Goal: Navigation & Orientation: Understand site structure

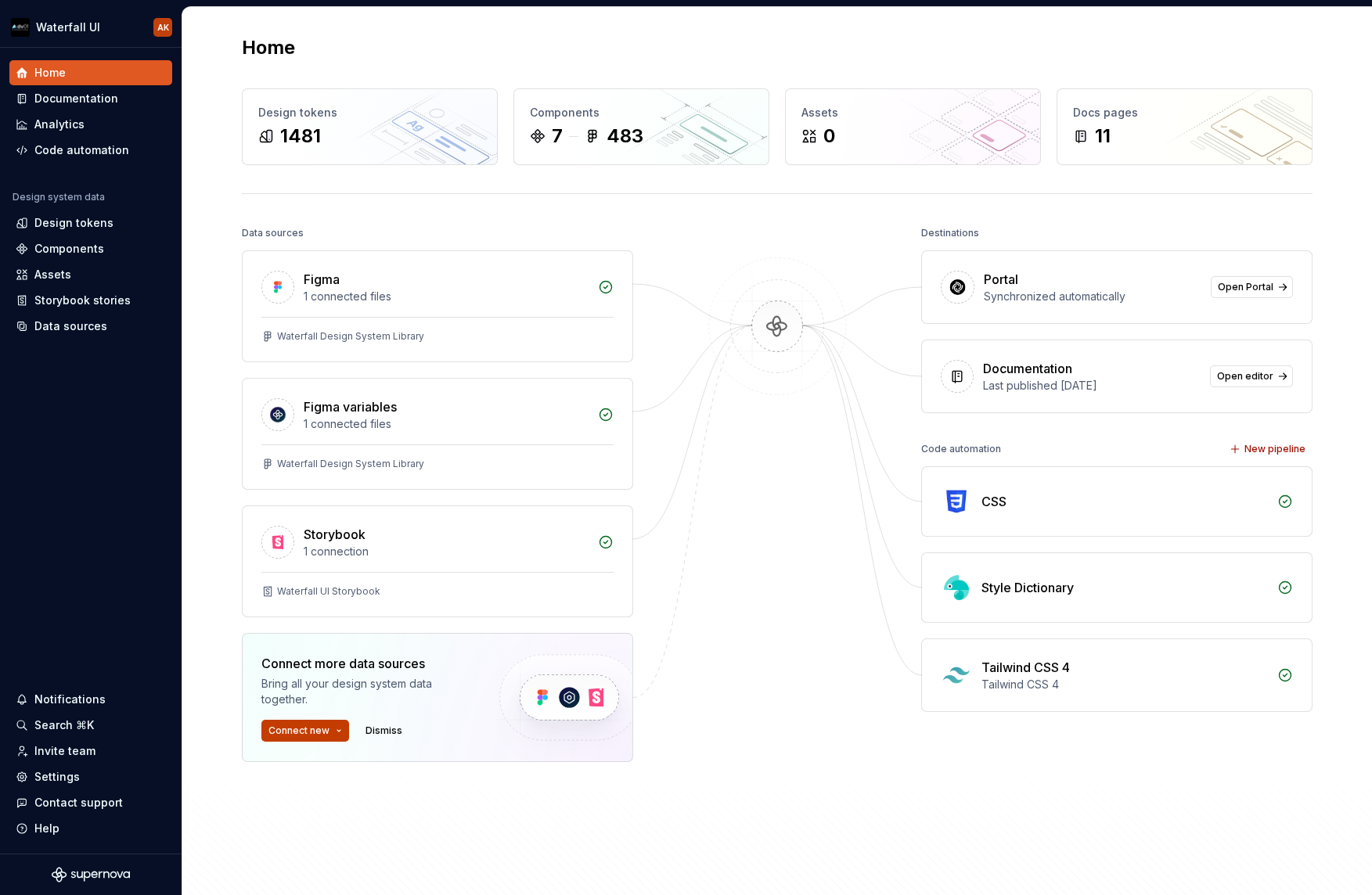
click at [320, 733] on span "Connect new" at bounding box center [299, 730] width 61 height 13
click at [657, 777] on div "Data sources Figma 1 connected files Waterfall Design System Library Figma vari…" at bounding box center [777, 562] width 1070 height 681
click at [53, 772] on div "Settings" at bounding box center [57, 777] width 45 height 16
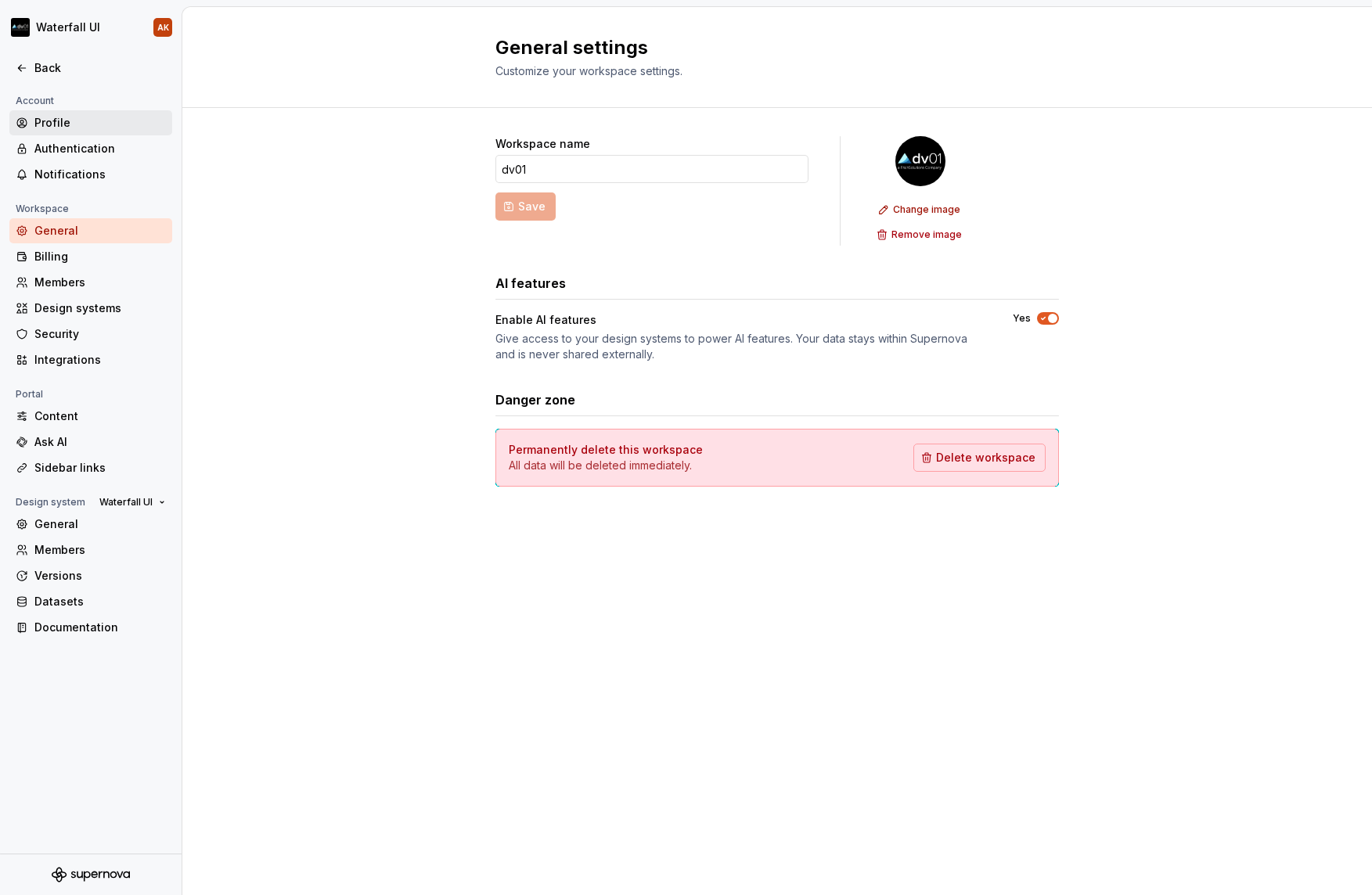
click at [59, 118] on div "Profile" at bounding box center [100, 122] width 132 height 16
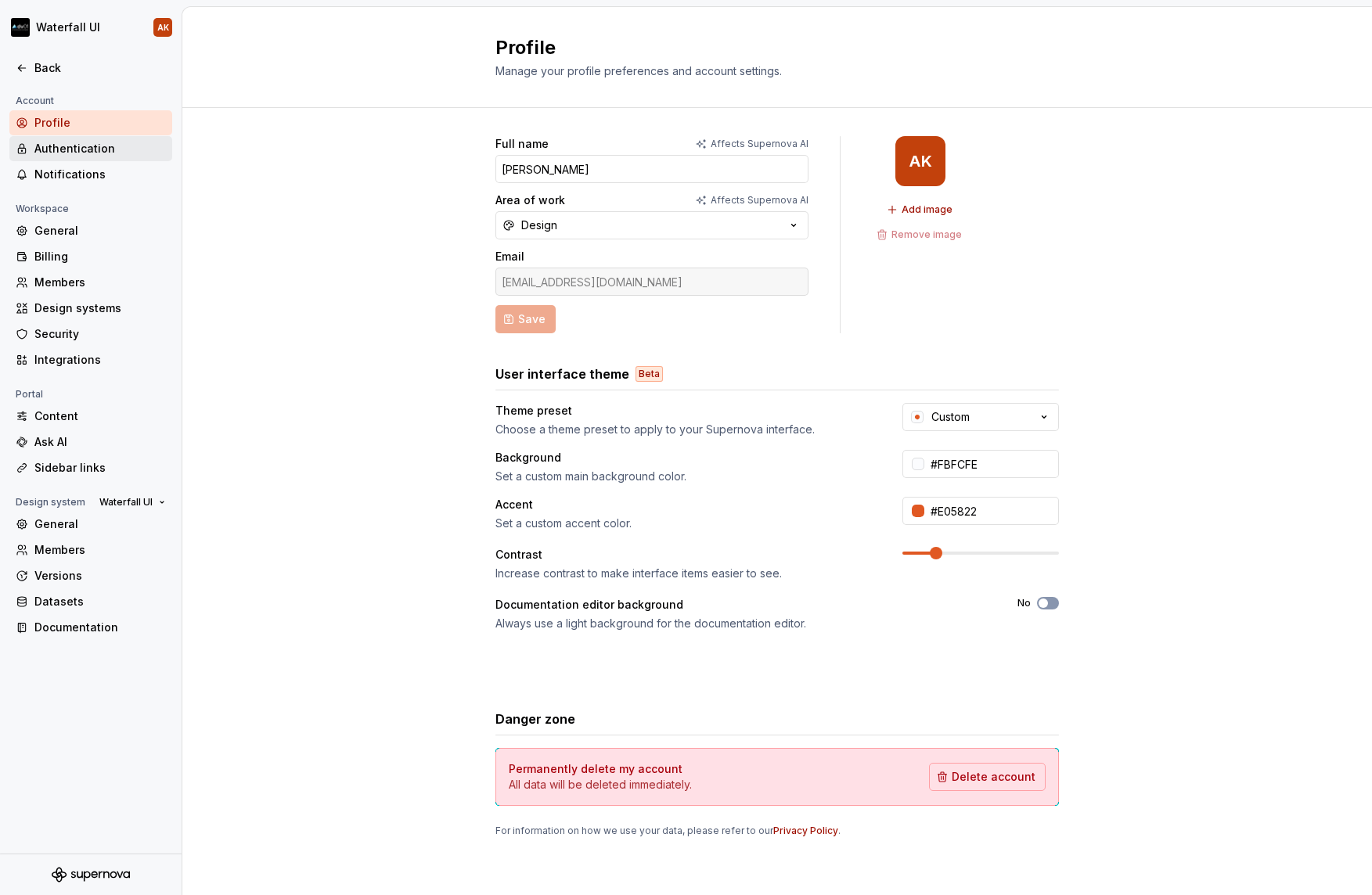
click at [59, 154] on div "Authentication" at bounding box center [100, 148] width 132 height 16
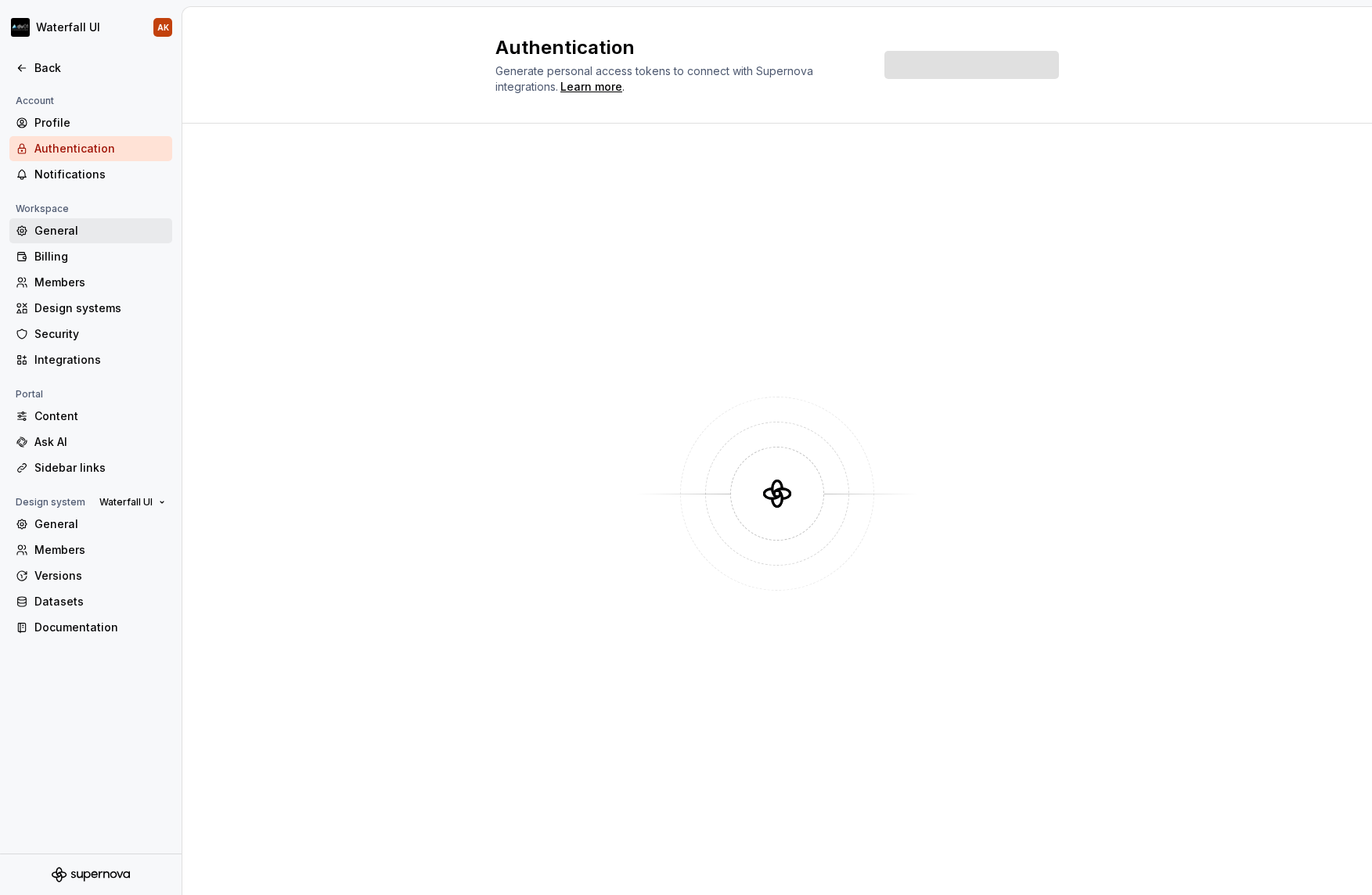
click at [62, 232] on div "General" at bounding box center [100, 230] width 132 height 16
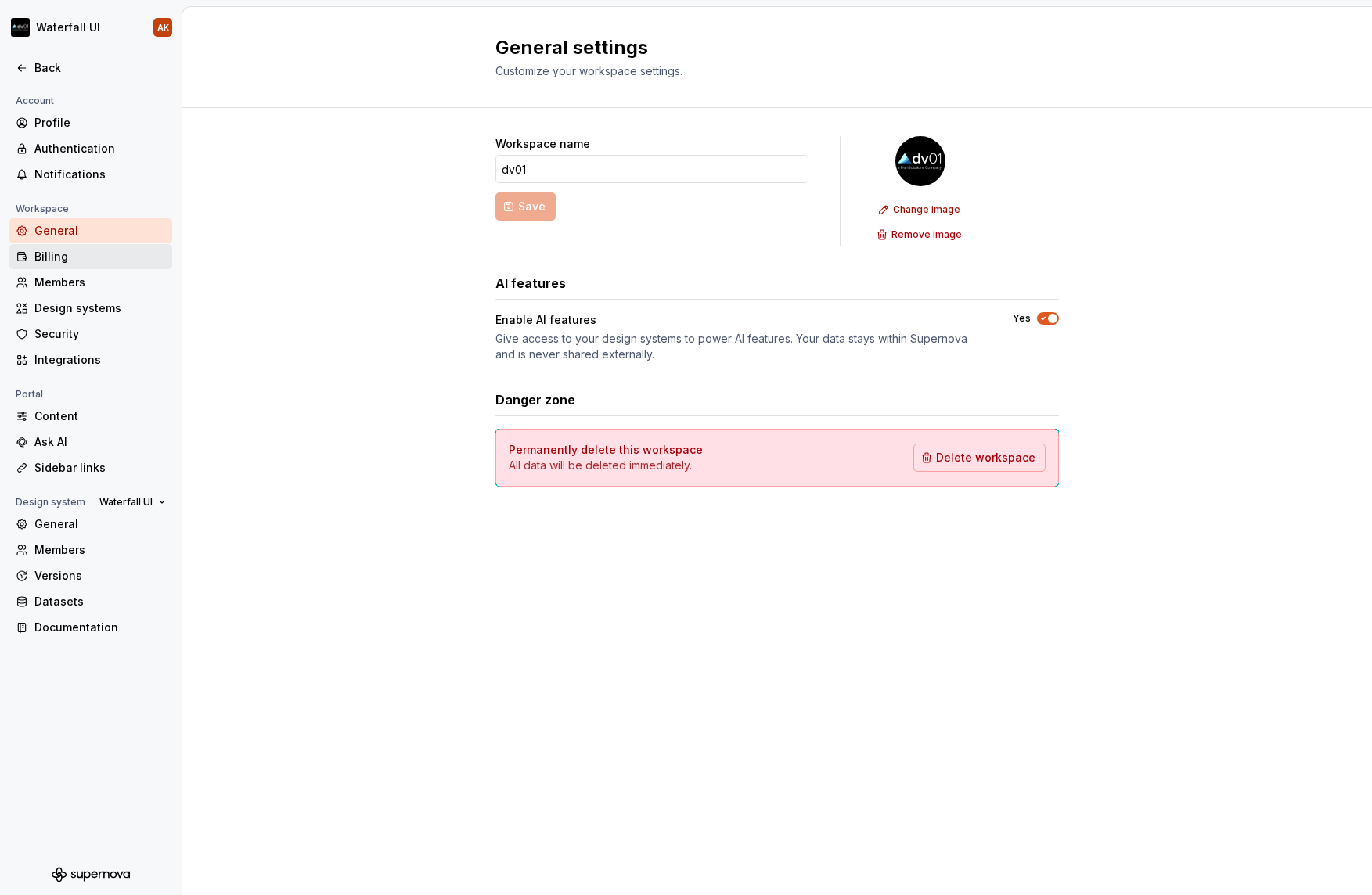
click at [61, 251] on div "Billing" at bounding box center [100, 256] width 132 height 16
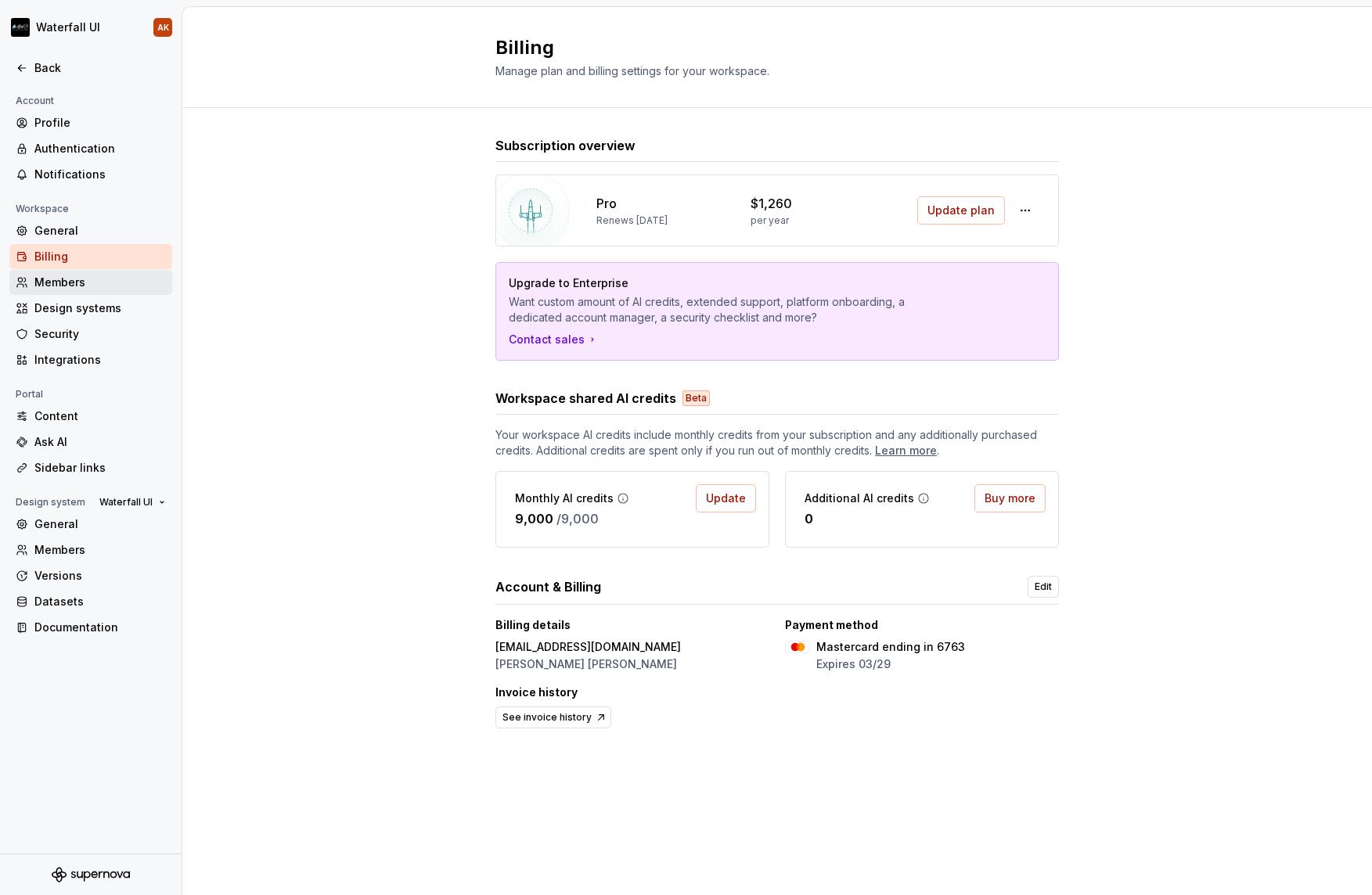
click at [51, 275] on div "Members" at bounding box center [100, 282] width 132 height 16
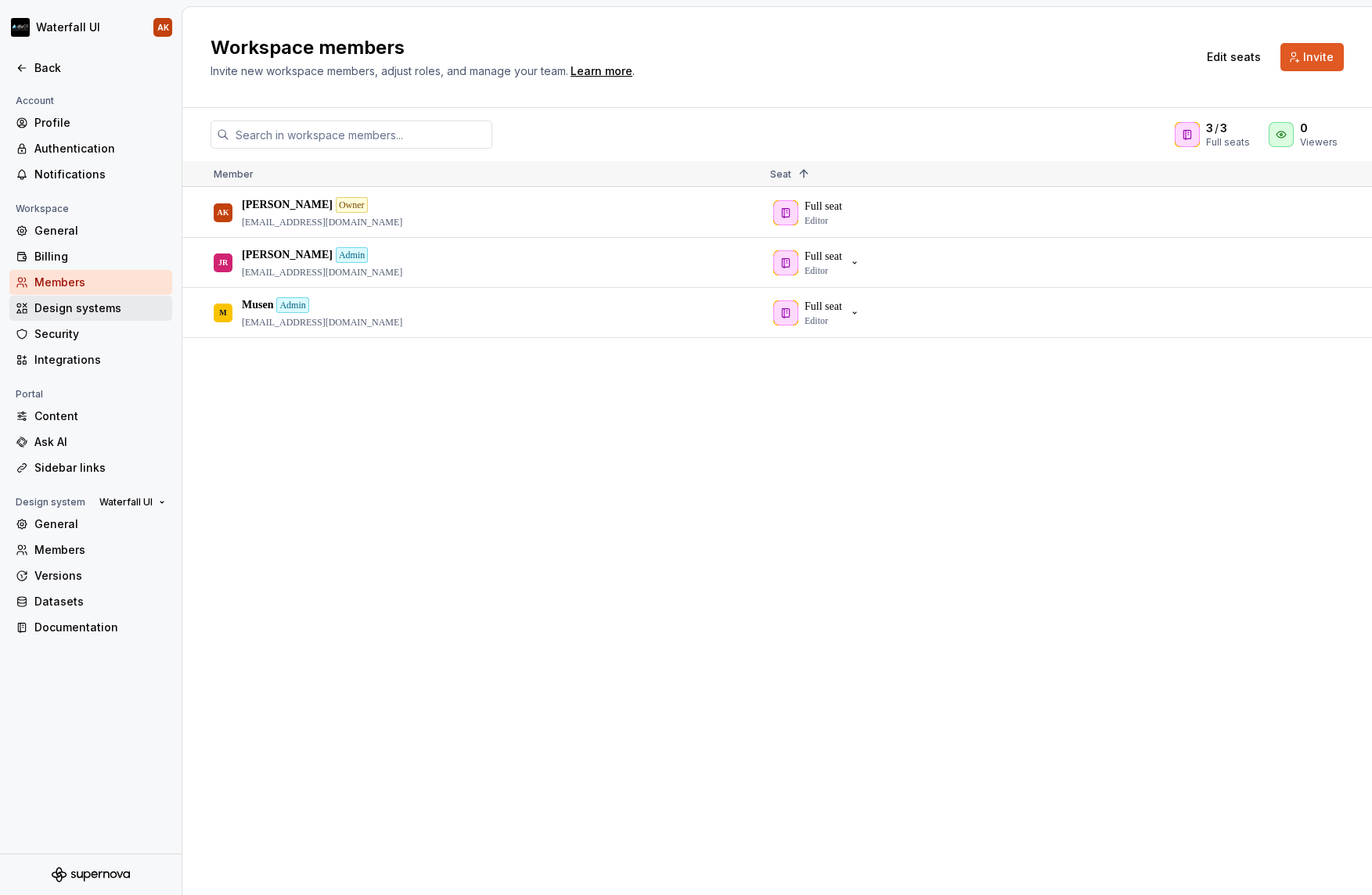
click at [57, 306] on div "Design systems" at bounding box center [100, 308] width 132 height 16
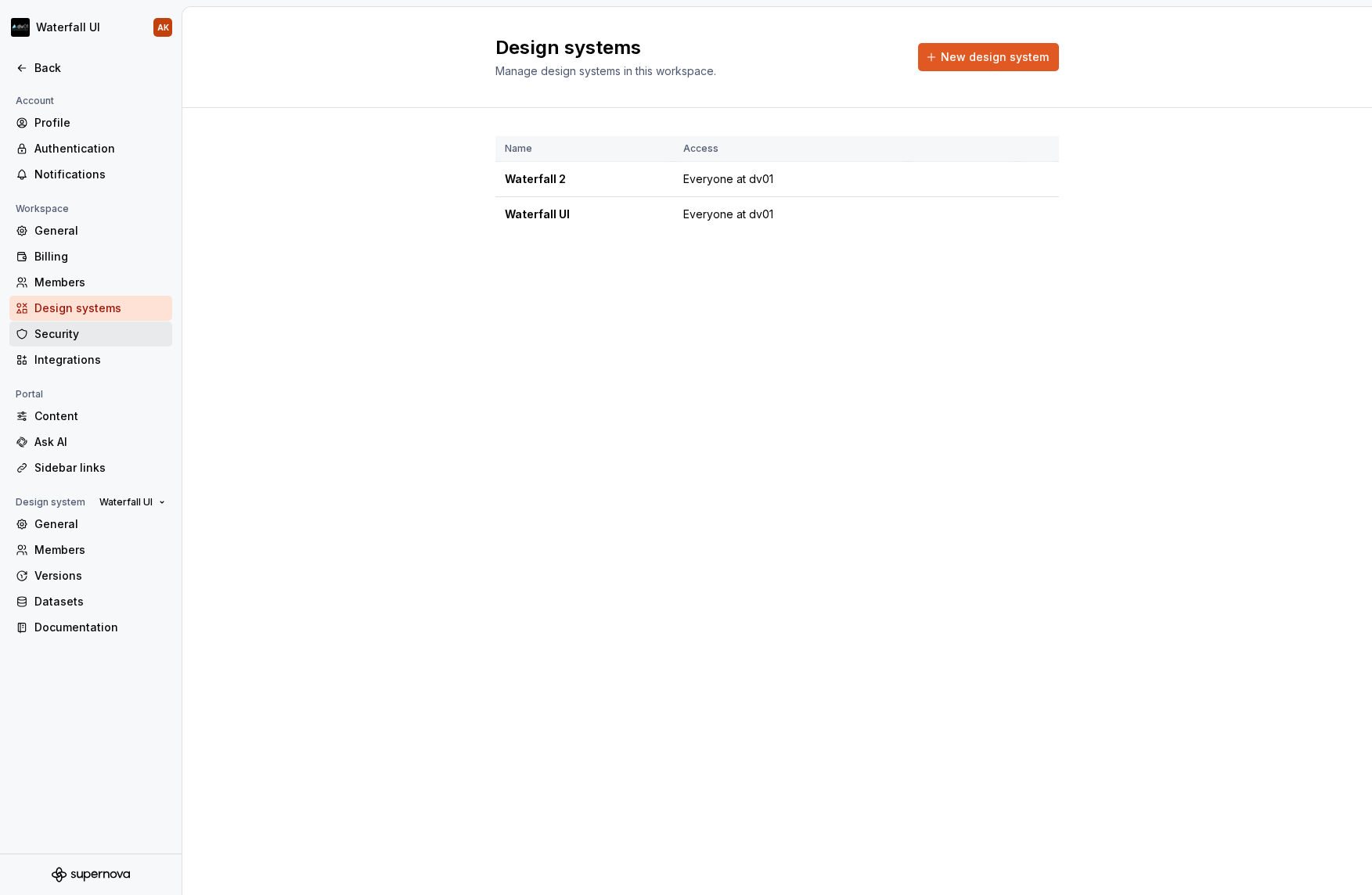
click at [54, 333] on div "Security" at bounding box center [100, 334] width 132 height 16
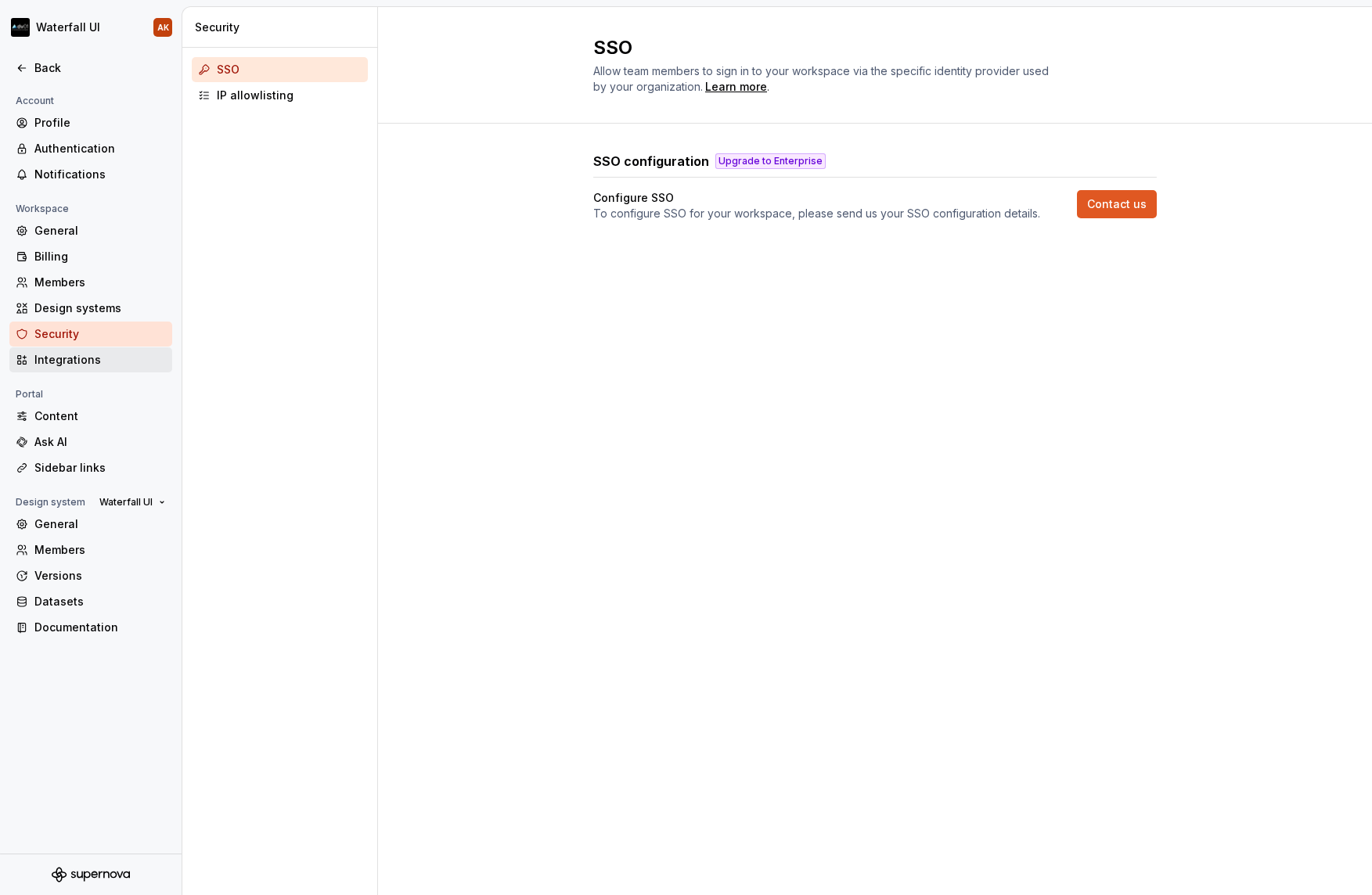
click at [91, 364] on div "Integrations" at bounding box center [100, 360] width 132 height 16
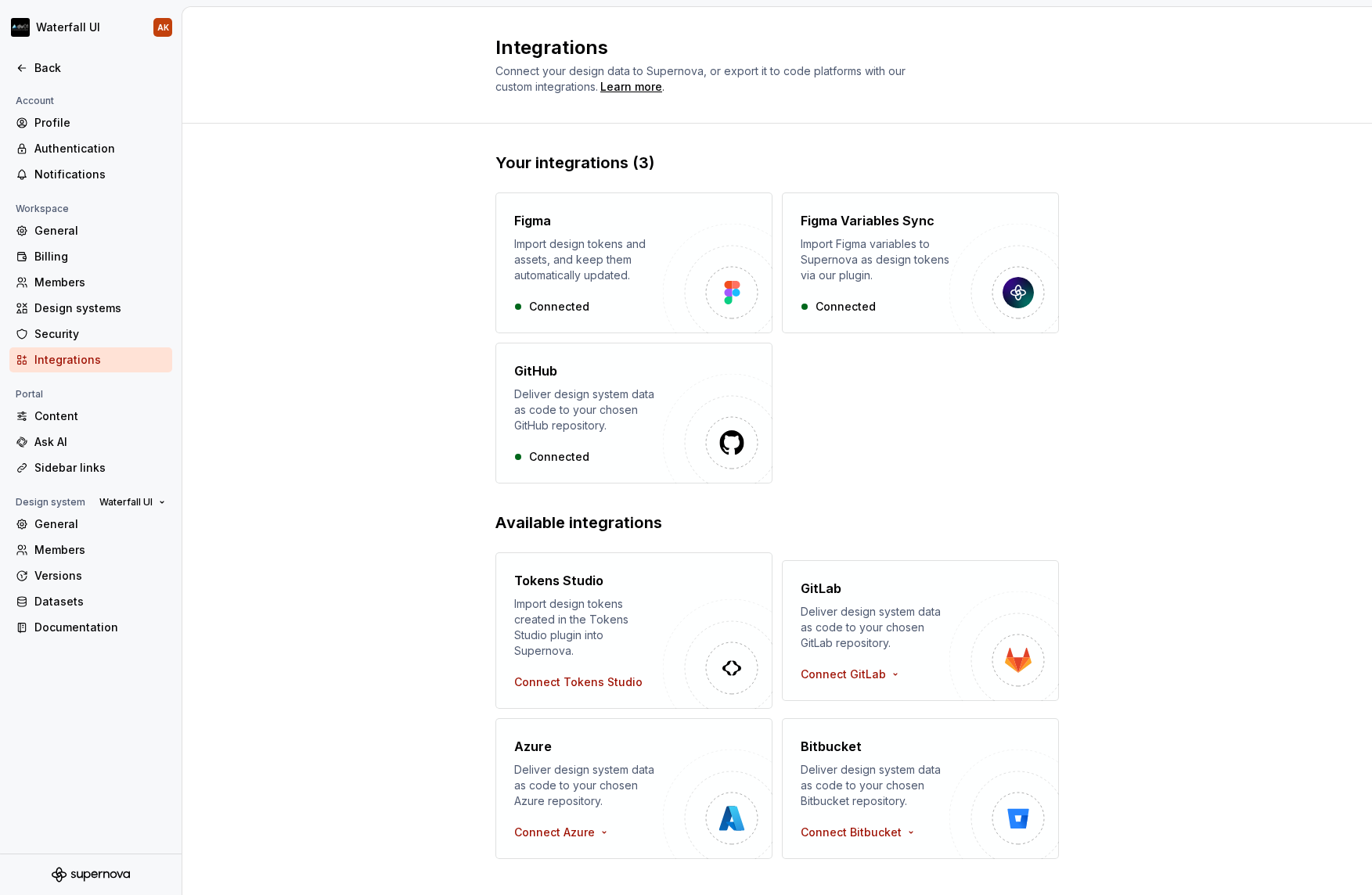
scroll to position [8, 0]
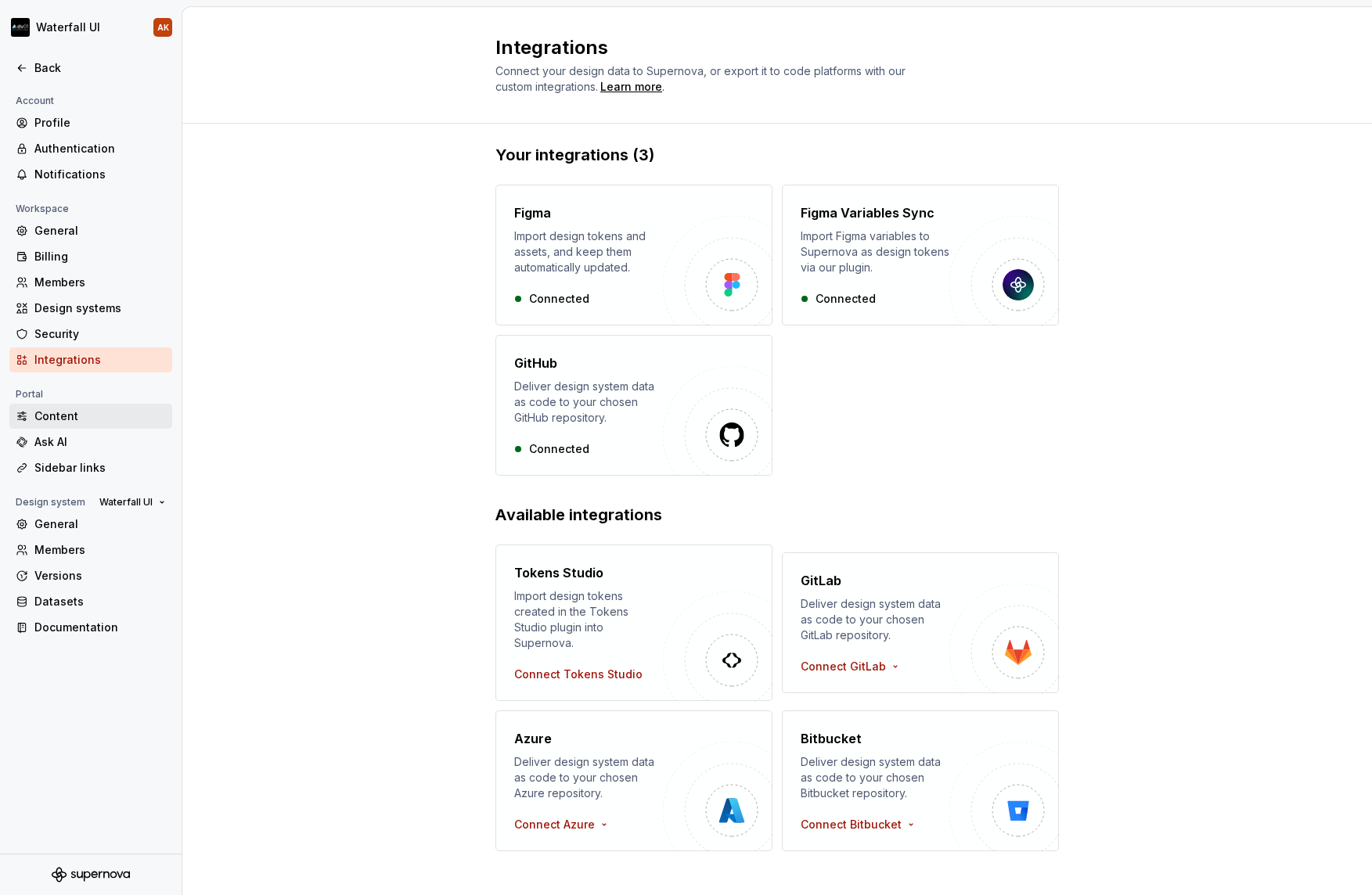
click at [82, 424] on div "Content" at bounding box center [100, 416] width 132 height 16
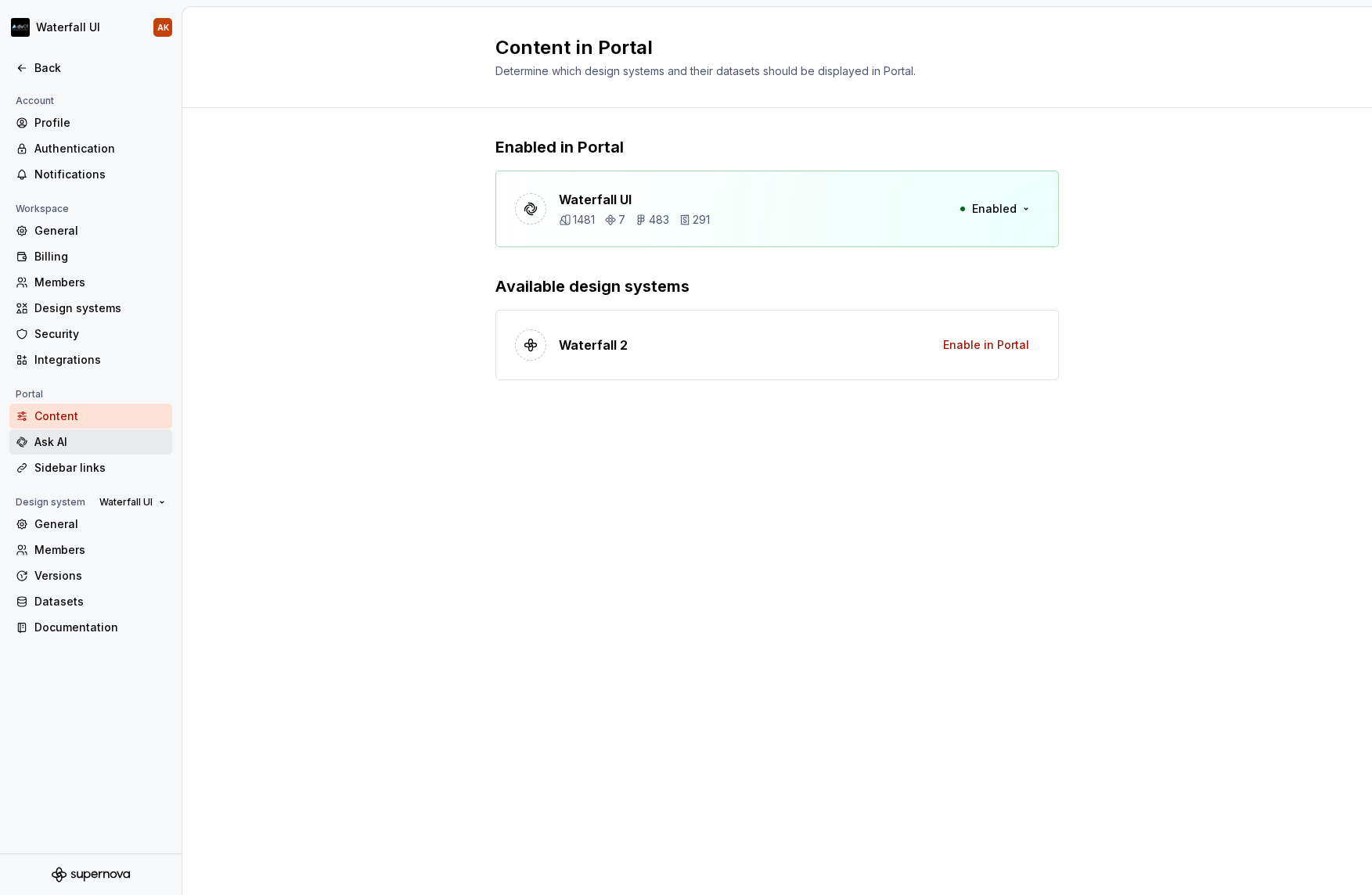
click at [80, 440] on div "Ask AI" at bounding box center [100, 442] width 132 height 16
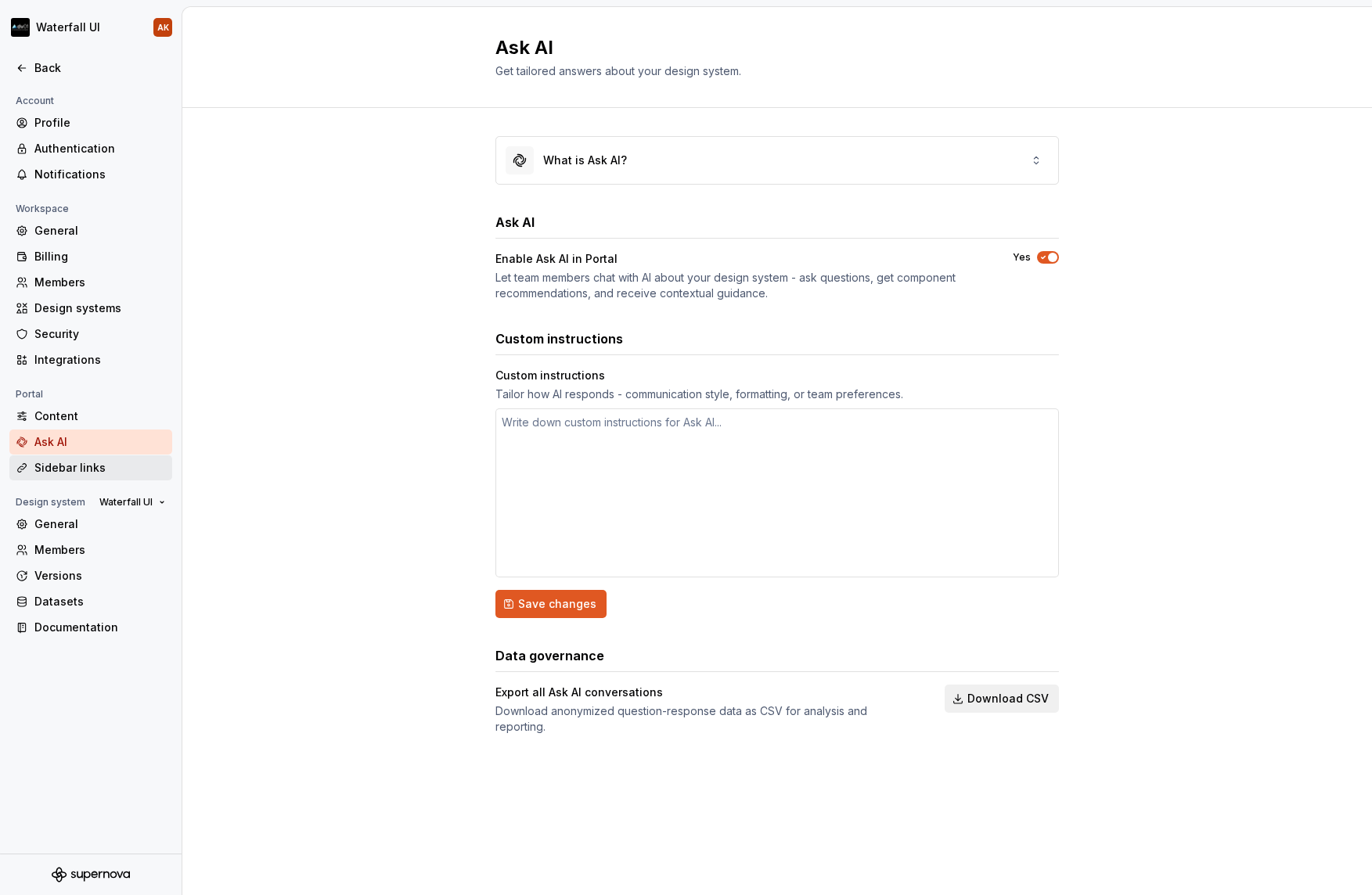
click at [79, 460] on div "Sidebar links" at bounding box center [100, 467] width 132 height 16
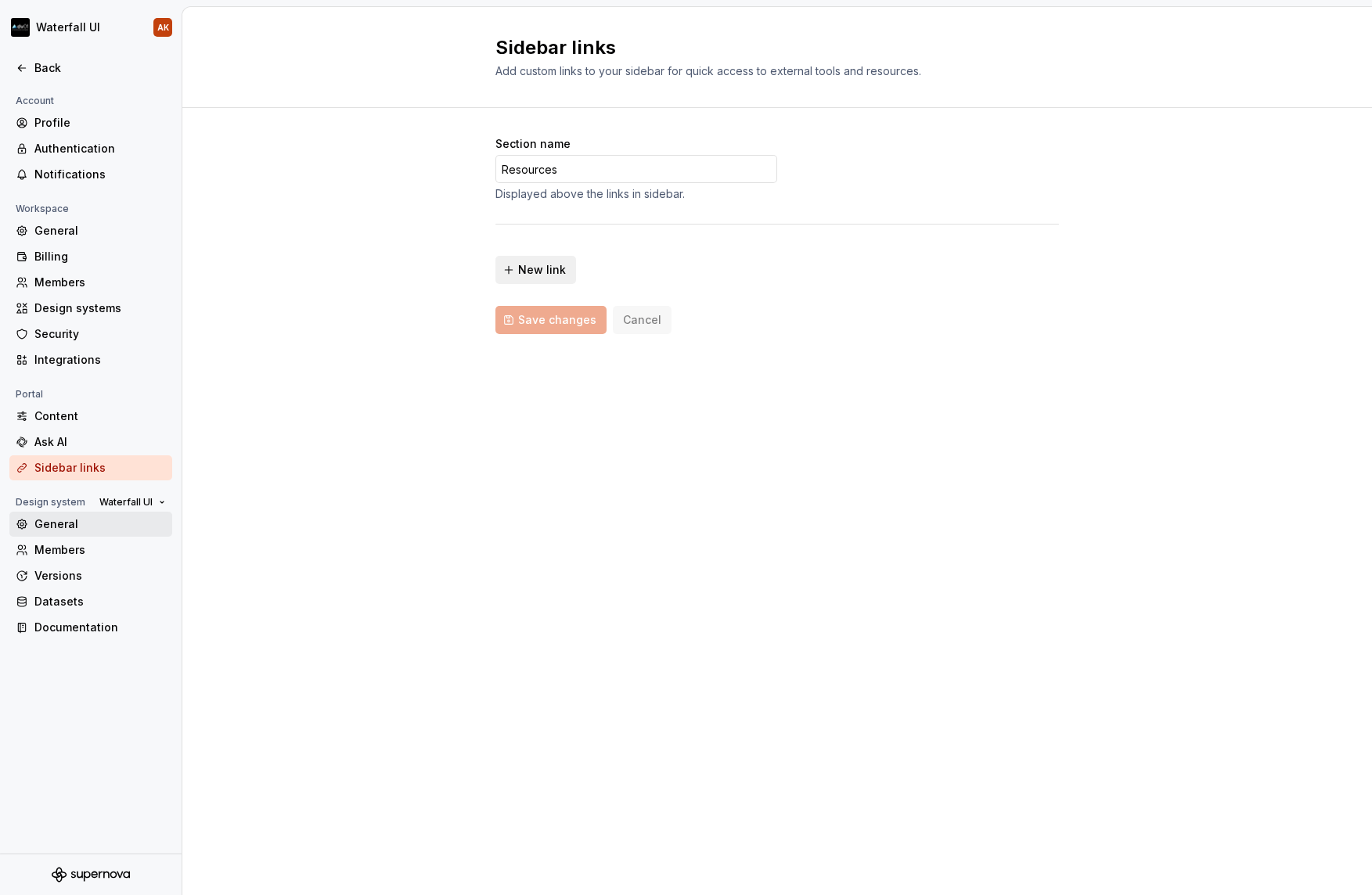
click at [63, 530] on div "General" at bounding box center [100, 524] width 132 height 16
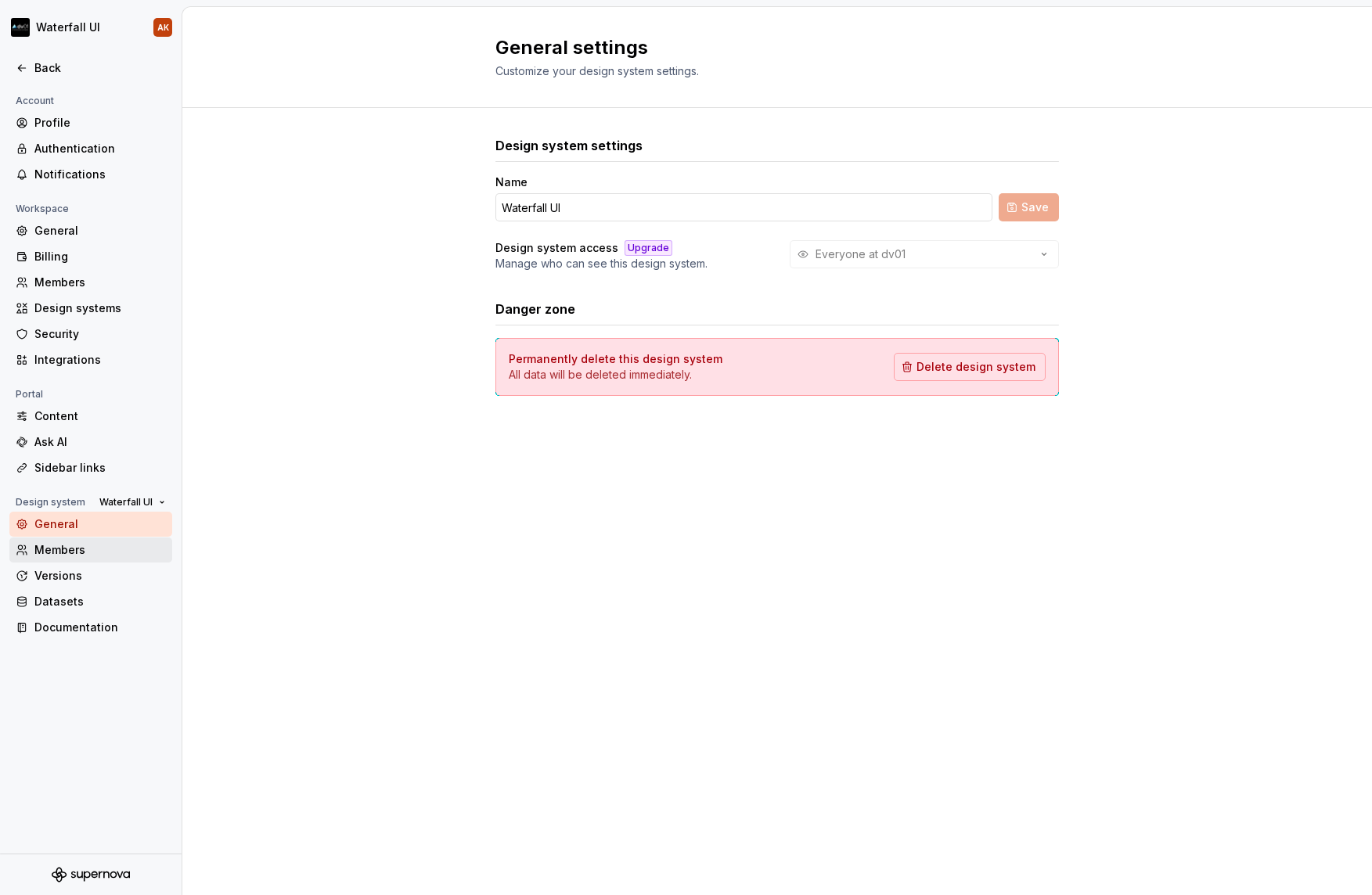
click at [63, 547] on div "Members" at bounding box center [100, 550] width 132 height 16
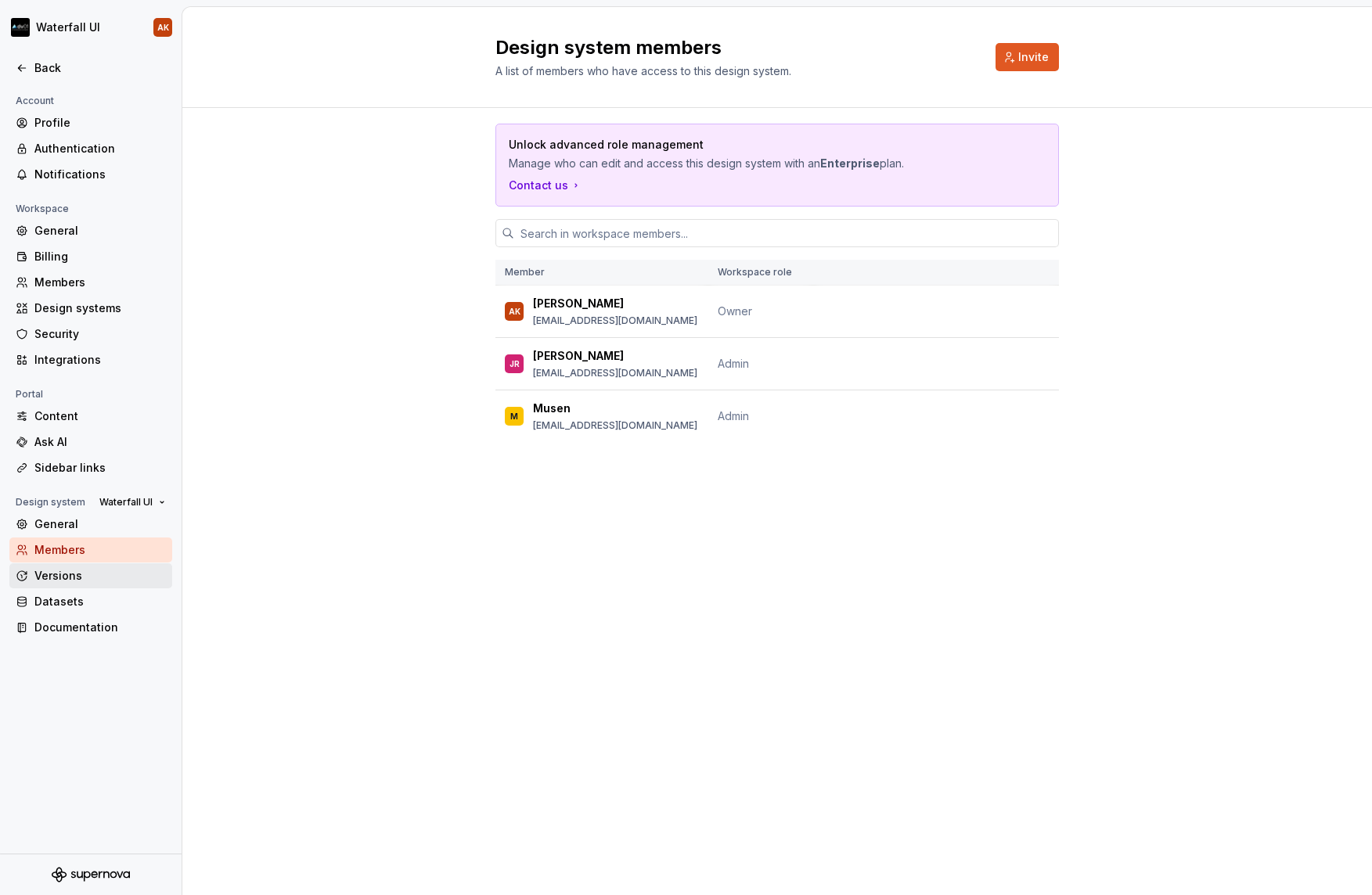
click at [63, 563] on div "Versions" at bounding box center [90, 576] width 162 height 25
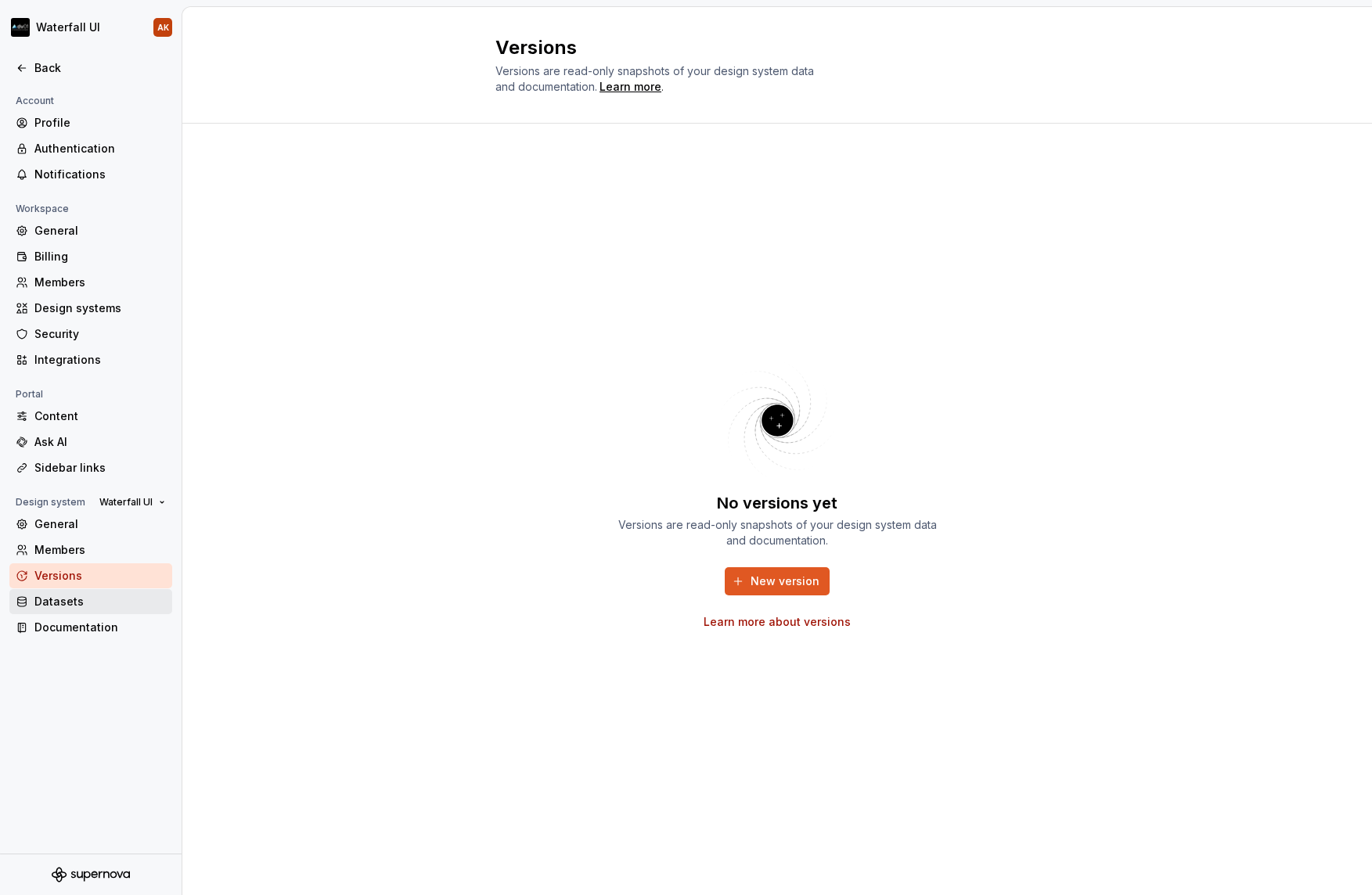
click at [61, 594] on div "Datasets" at bounding box center [100, 601] width 132 height 16
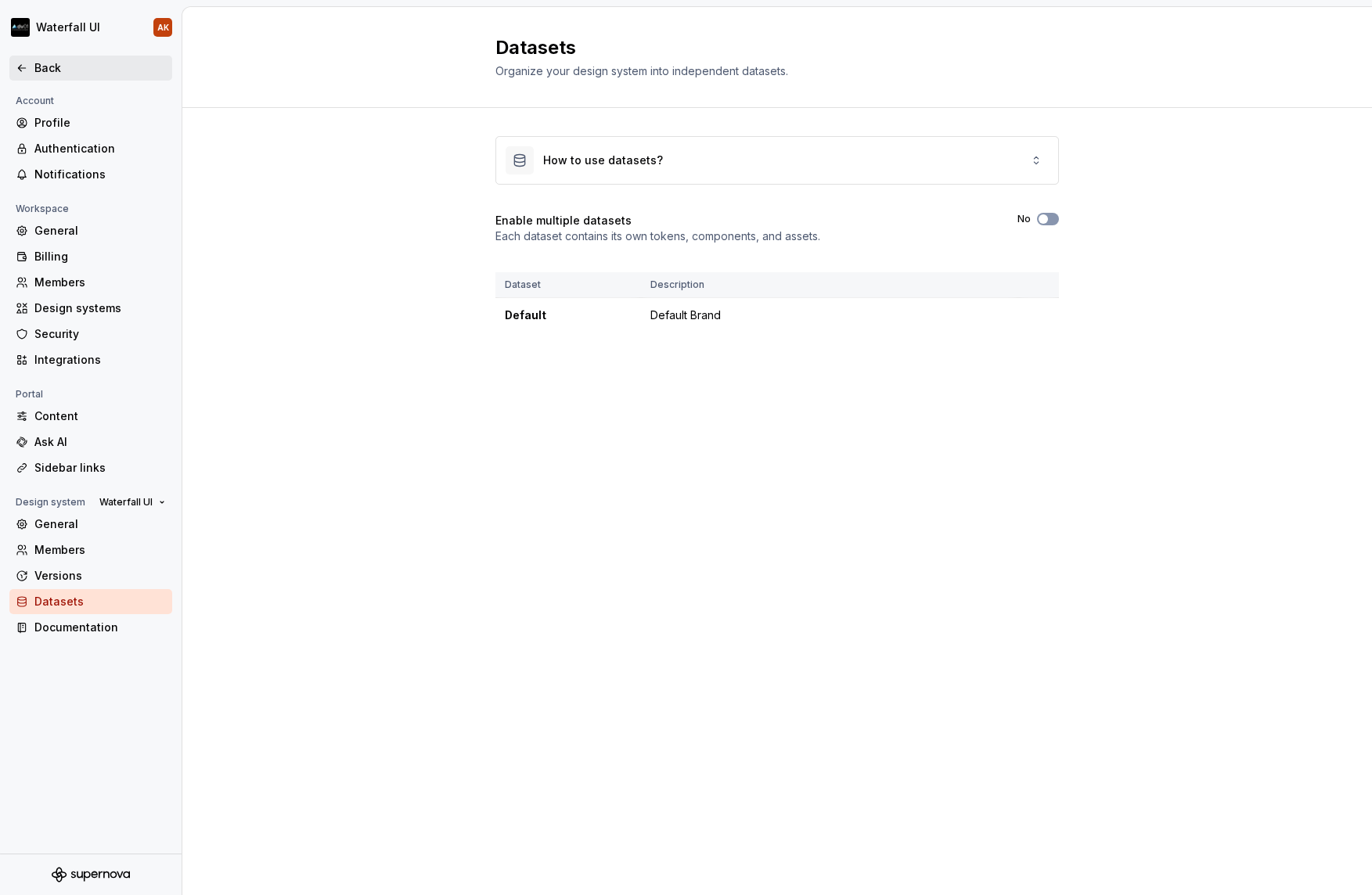
click at [27, 68] on icon at bounding box center [22, 68] width 13 height 13
